Goal: Transaction & Acquisition: Book appointment/travel/reservation

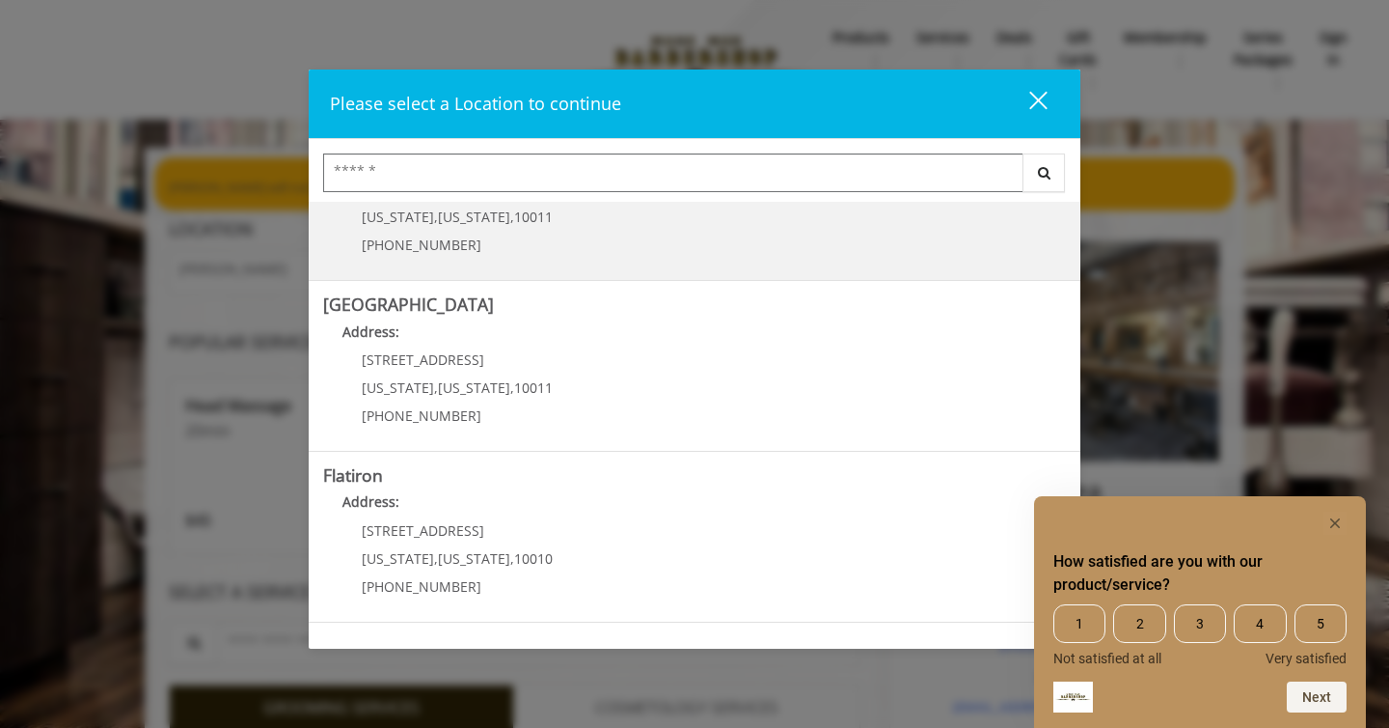
scroll to position [415, 0]
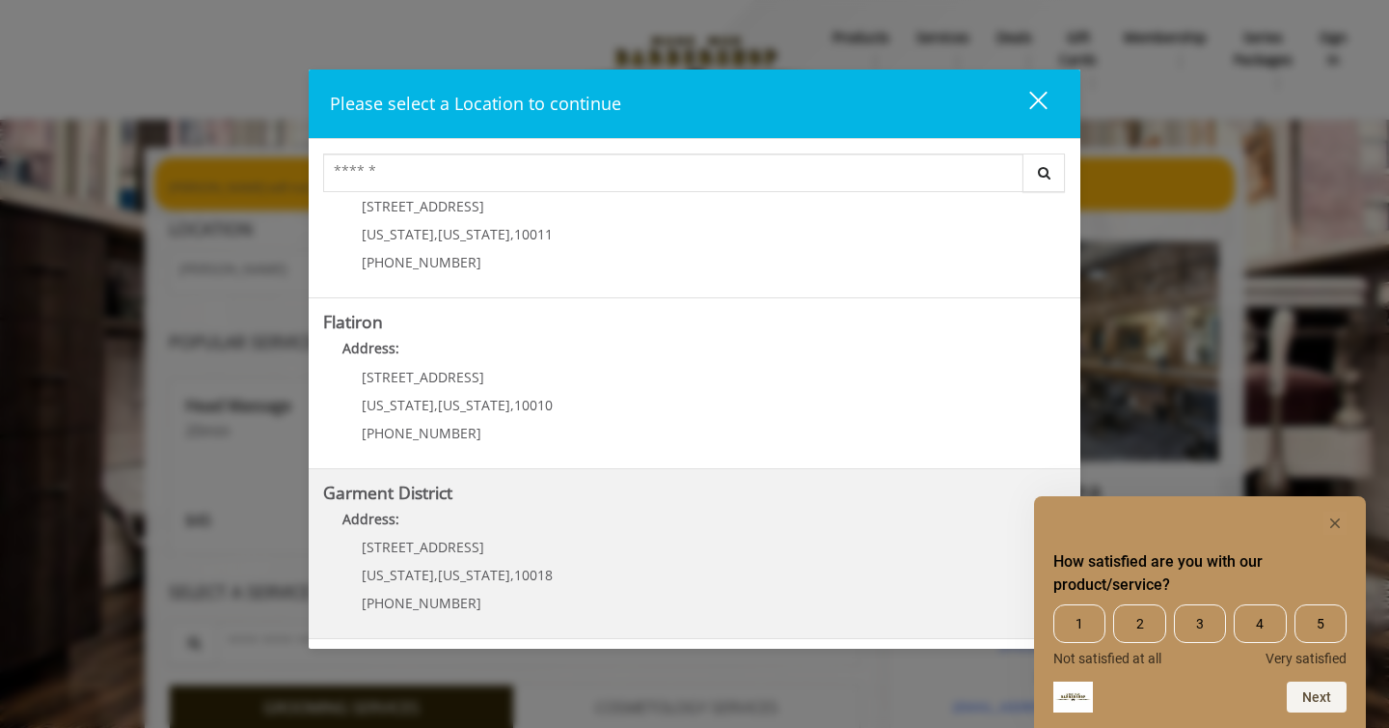
click at [746, 557] on District "Garment District Address: [STREET_ADDRESS][US_STATE][US_STATE] (212) 997-4247" at bounding box center [694, 553] width 743 height 141
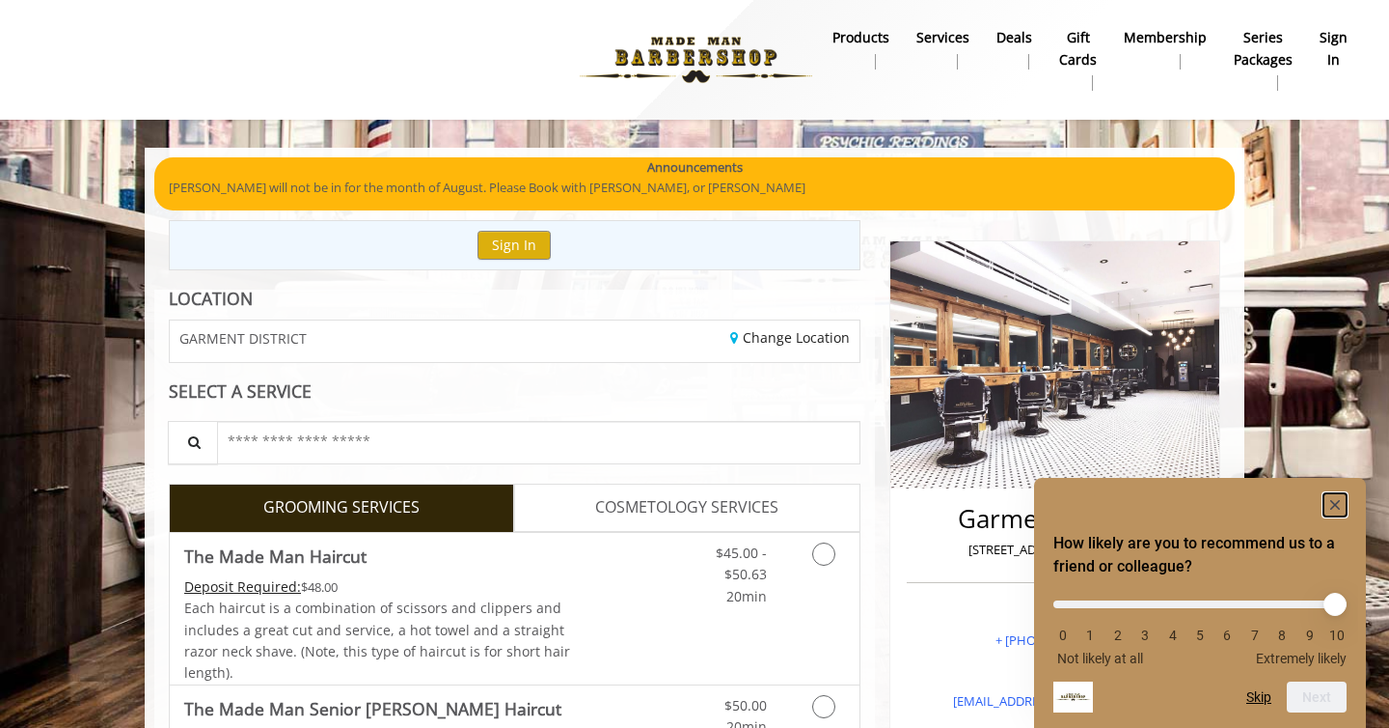
click at [1334, 507] on rect "Hide survey" at bounding box center [1335, 504] width 23 height 23
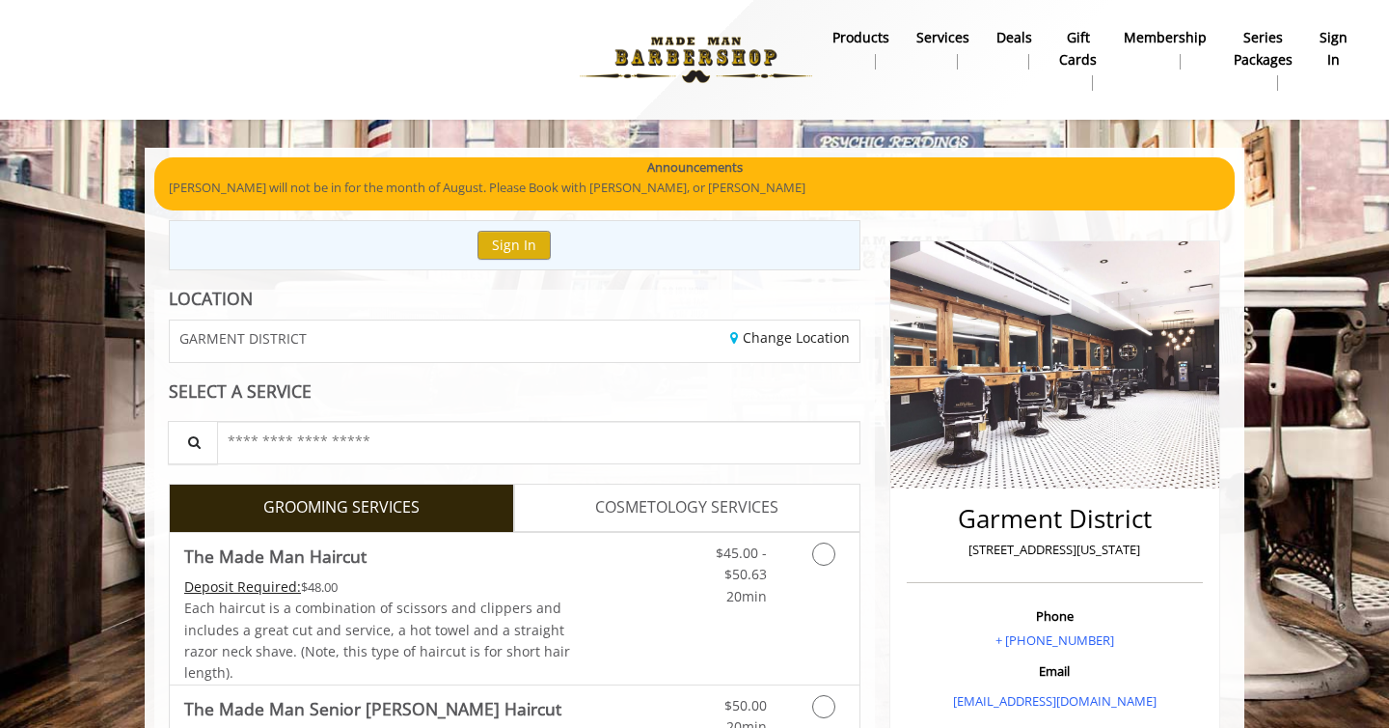
click at [1329, 47] on b "sign in" at bounding box center [1334, 48] width 28 height 43
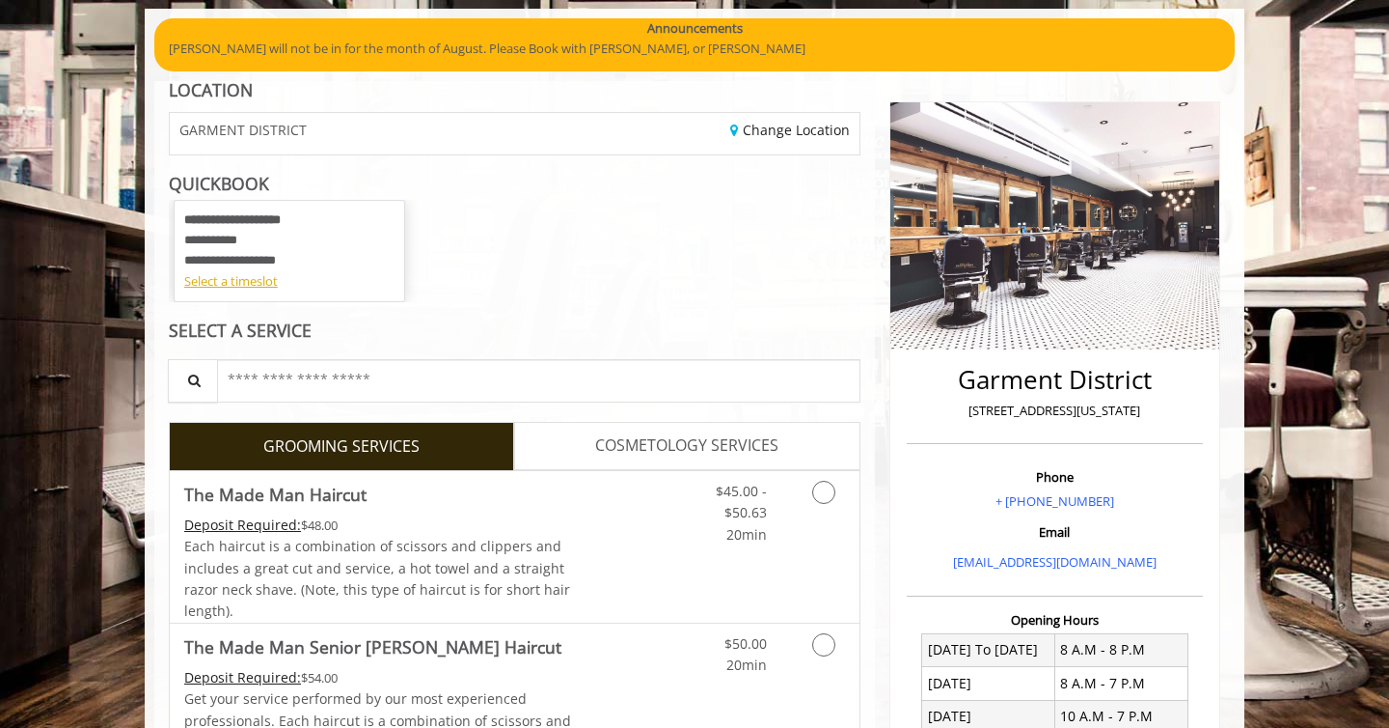
scroll to position [143, 0]
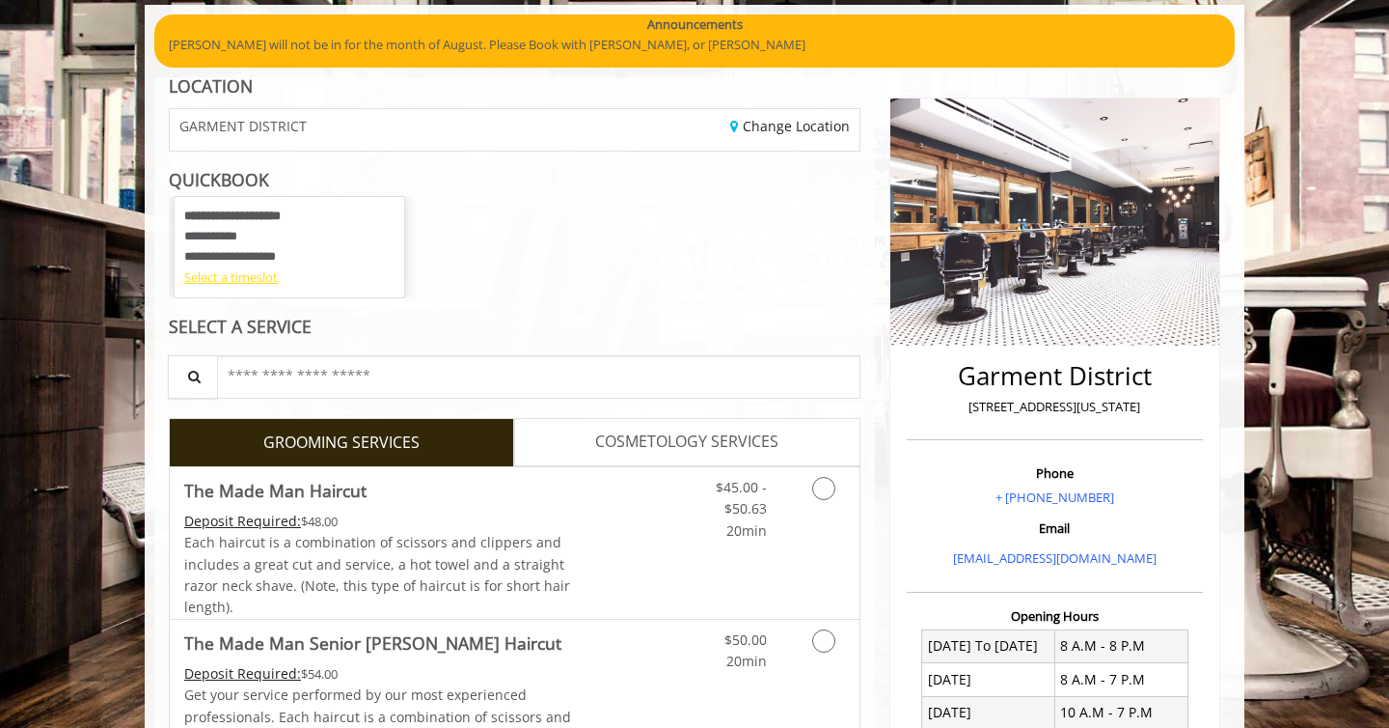
click at [263, 283] on div "Select a timeslot" at bounding box center [289, 277] width 210 height 20
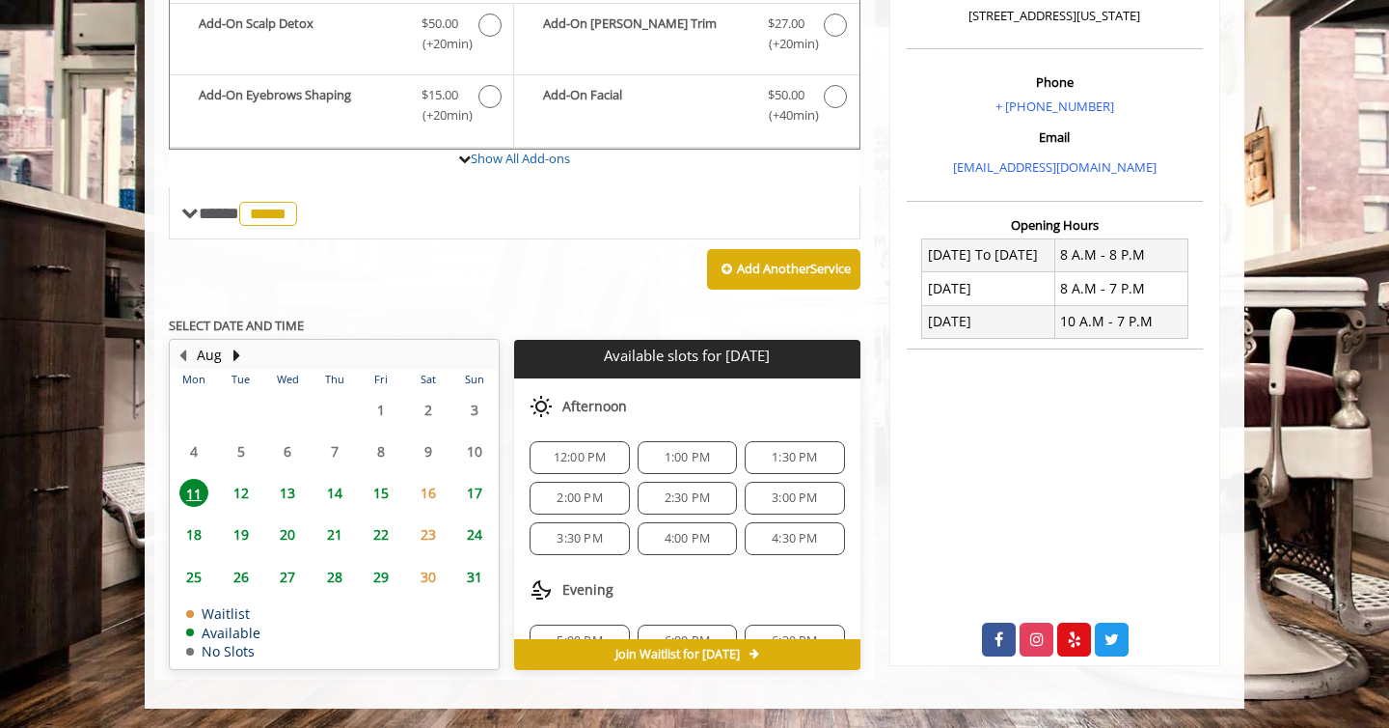
scroll to position [117, 0]
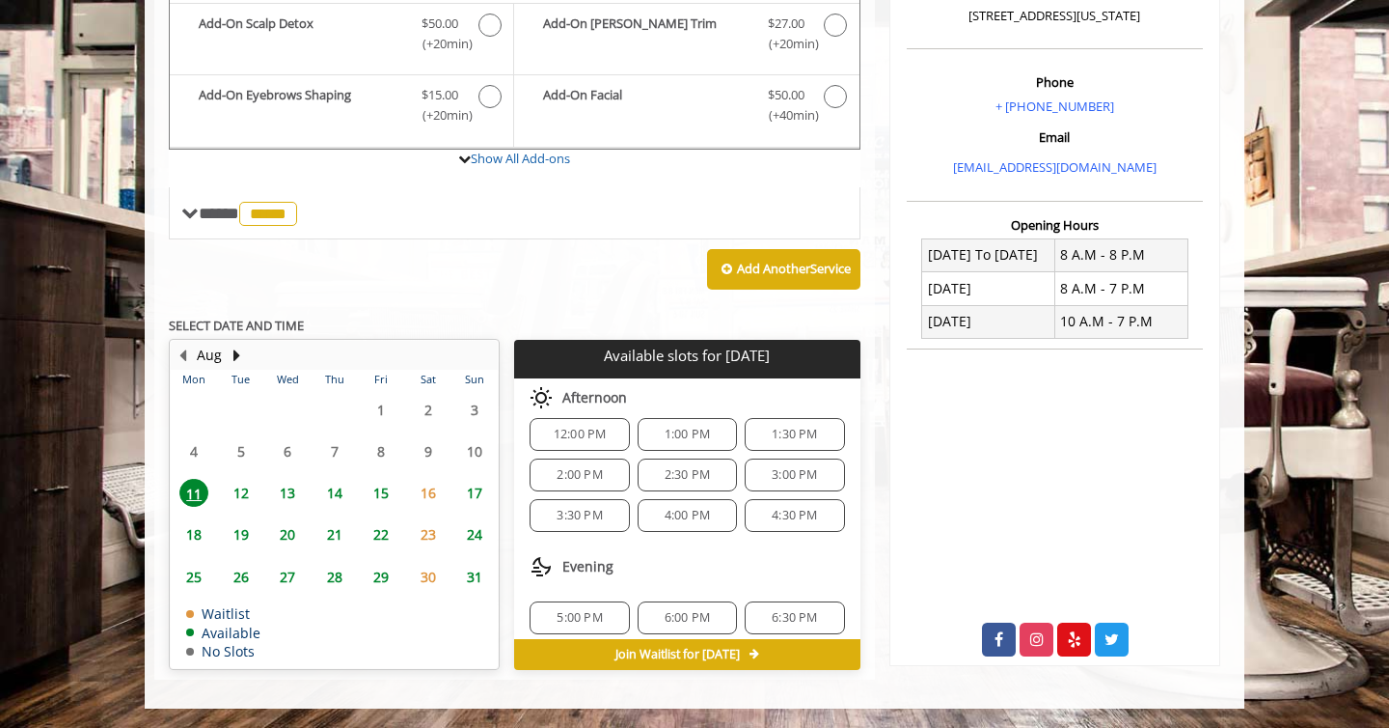
click at [600, 443] on div "12:00 PM" at bounding box center [579, 434] width 99 height 33
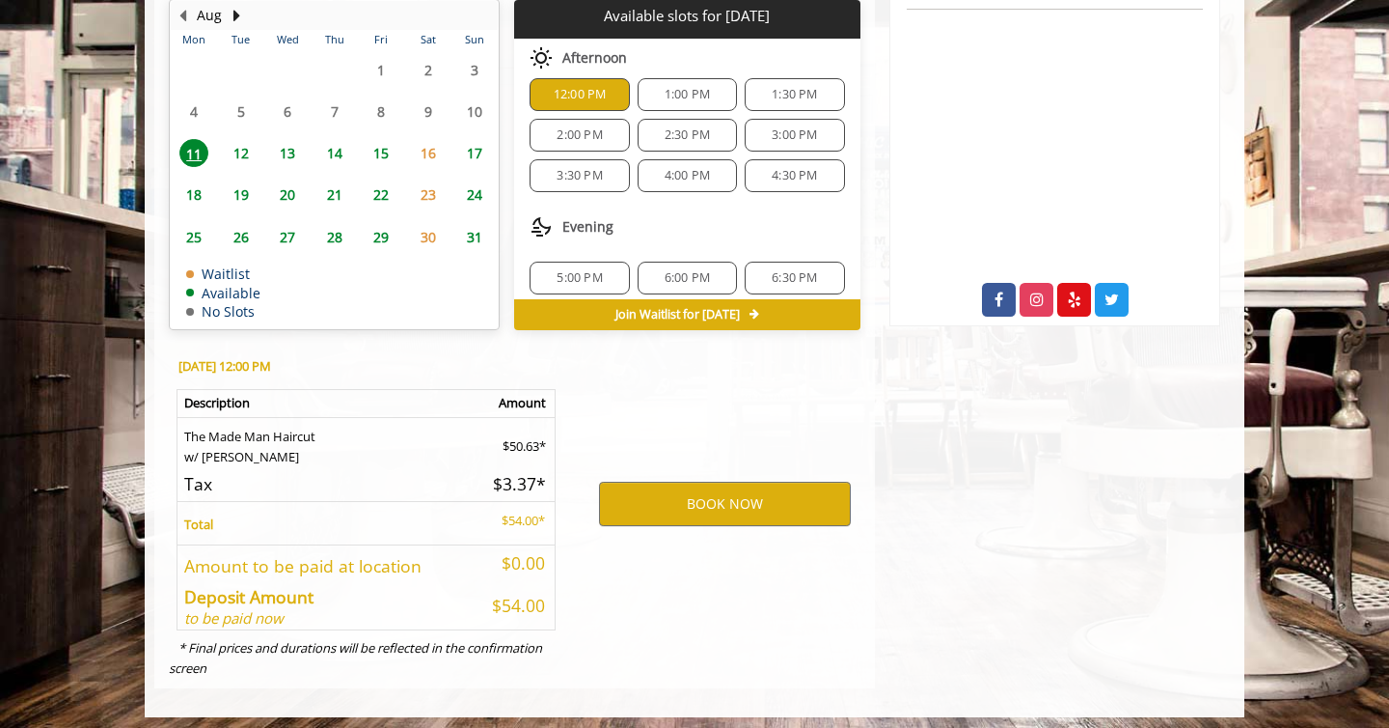
scroll to position [882, 0]
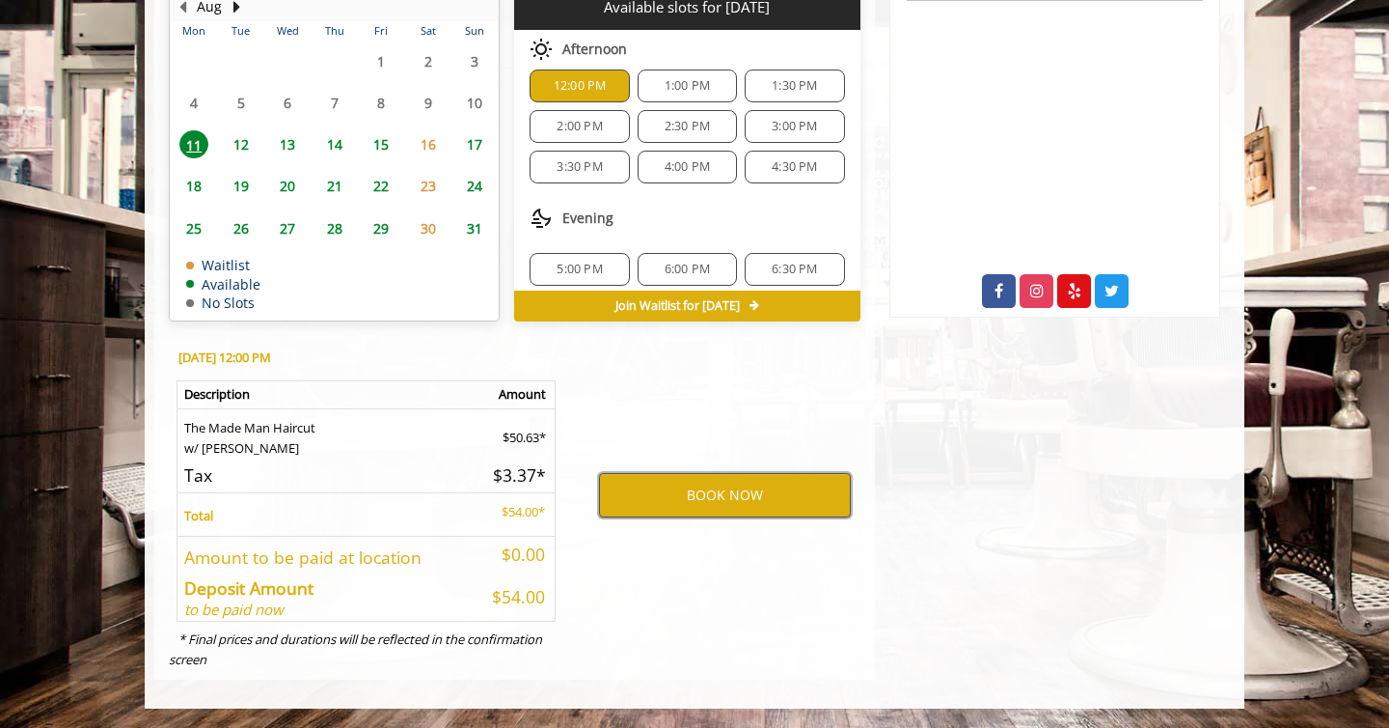
click at [712, 503] on button "BOOK NOW" at bounding box center [725, 495] width 252 height 44
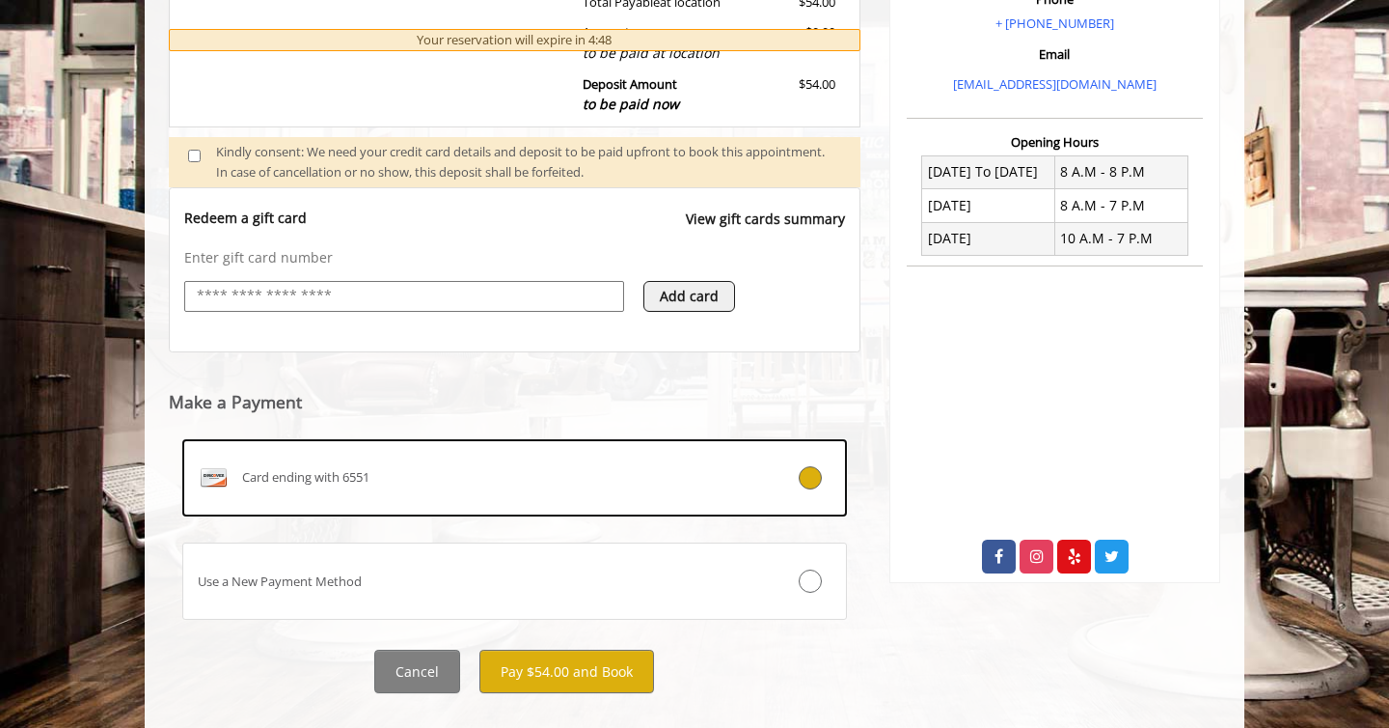
scroll to position [649, 0]
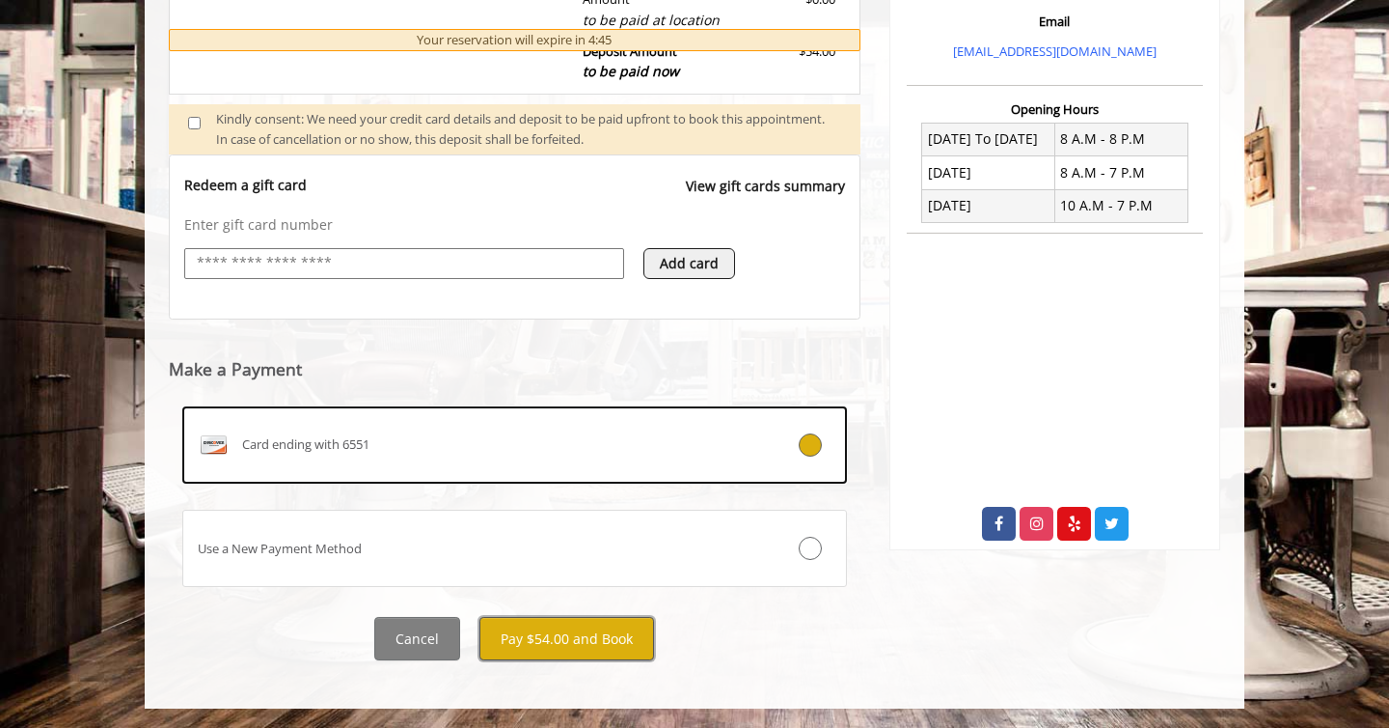
click at [576, 650] on button "Pay $54.00 and Book" at bounding box center [567, 638] width 175 height 43
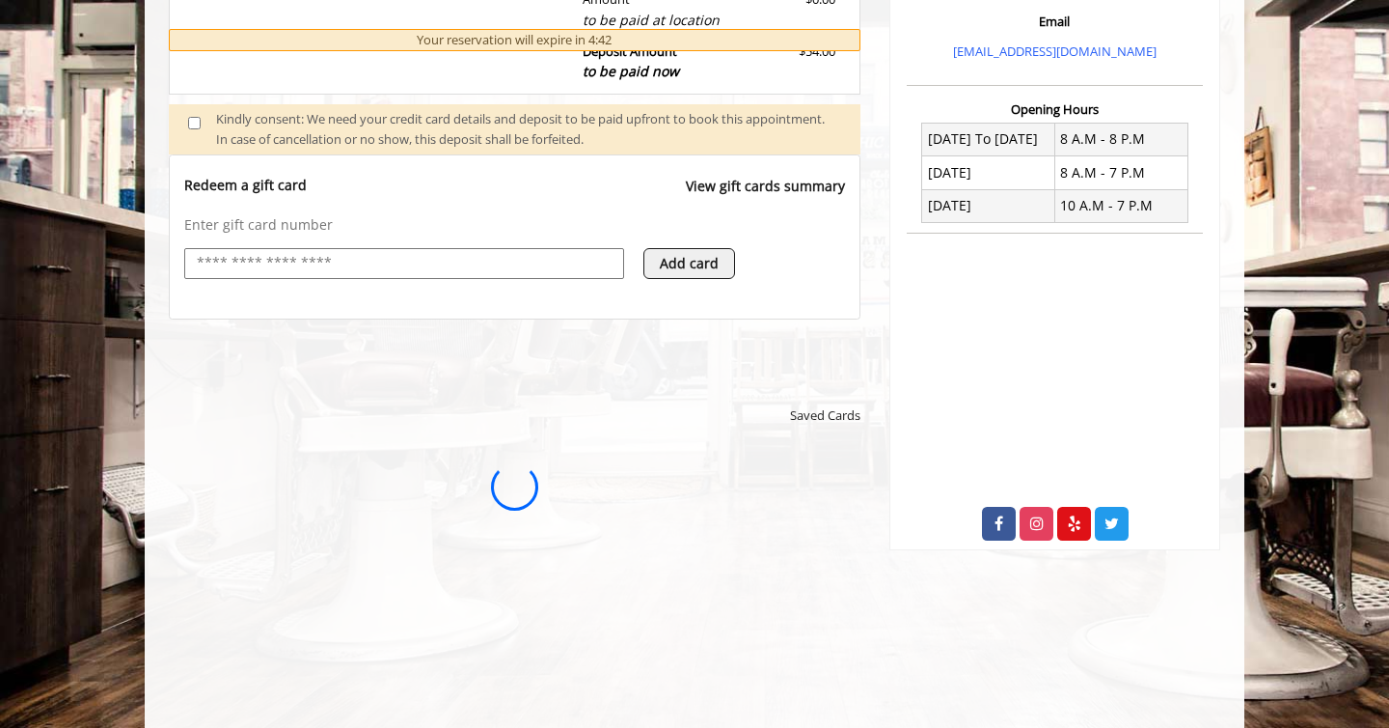
scroll to position [0, 0]
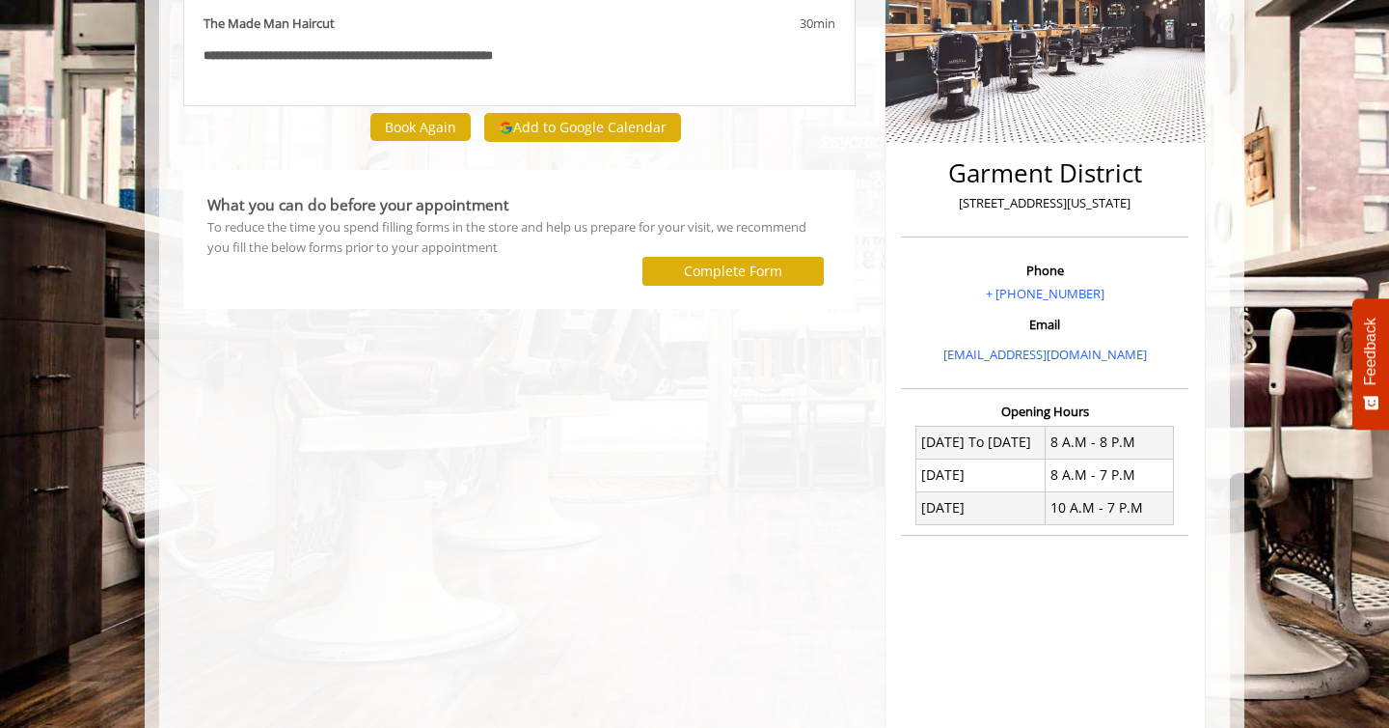
scroll to position [468, 0]
